Goal: Find specific page/section: Find specific page/section

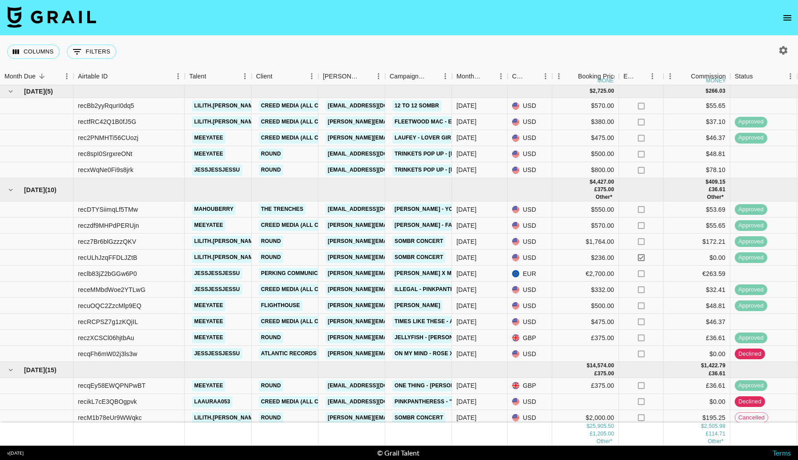
click at [788, 13] on icon "open drawer" at bounding box center [787, 17] width 11 height 11
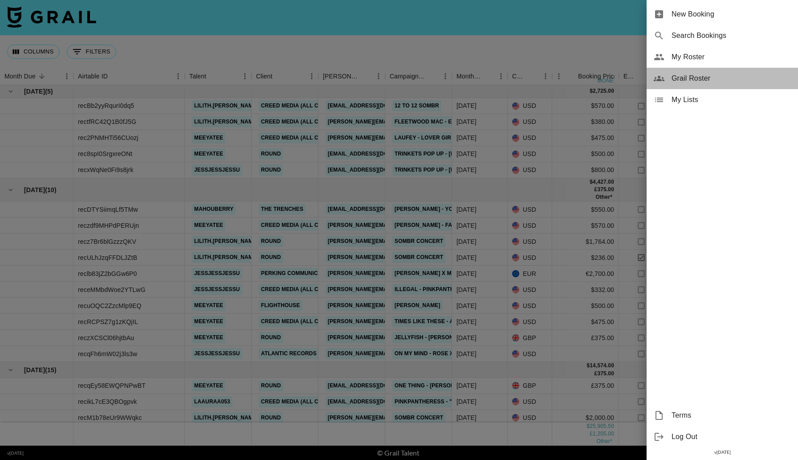
click at [724, 73] on span "Grail Roster" at bounding box center [731, 78] width 119 height 11
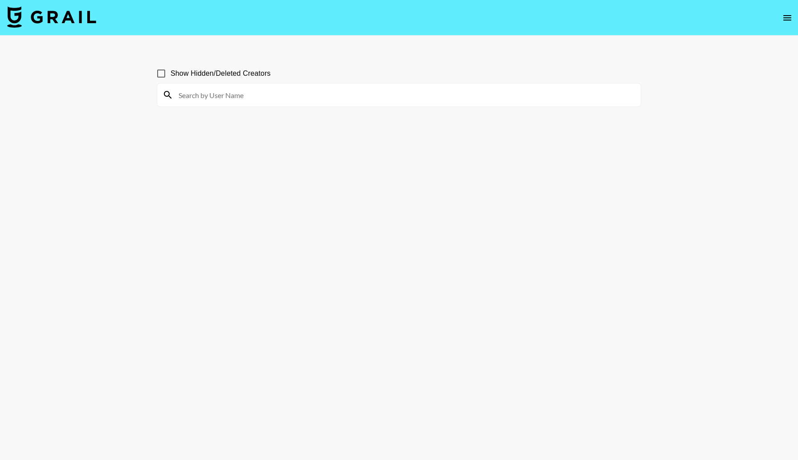
click at [364, 94] on input at bounding box center [404, 95] width 462 height 14
type input "gab"
click at [476, 39] on main "Show Hidden/Deleted Creators gab" at bounding box center [399, 251] width 798 height 431
click at [396, 60] on section "Show Hidden/Deleted Creators gab" at bounding box center [399, 82] width 485 height 50
click at [429, 98] on input at bounding box center [404, 95] width 462 height 14
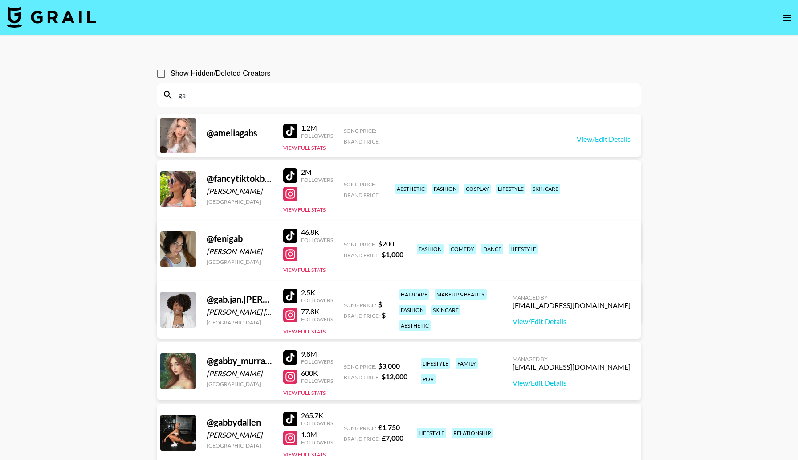
type input "g"
